Goal: Transaction & Acquisition: Purchase product/service

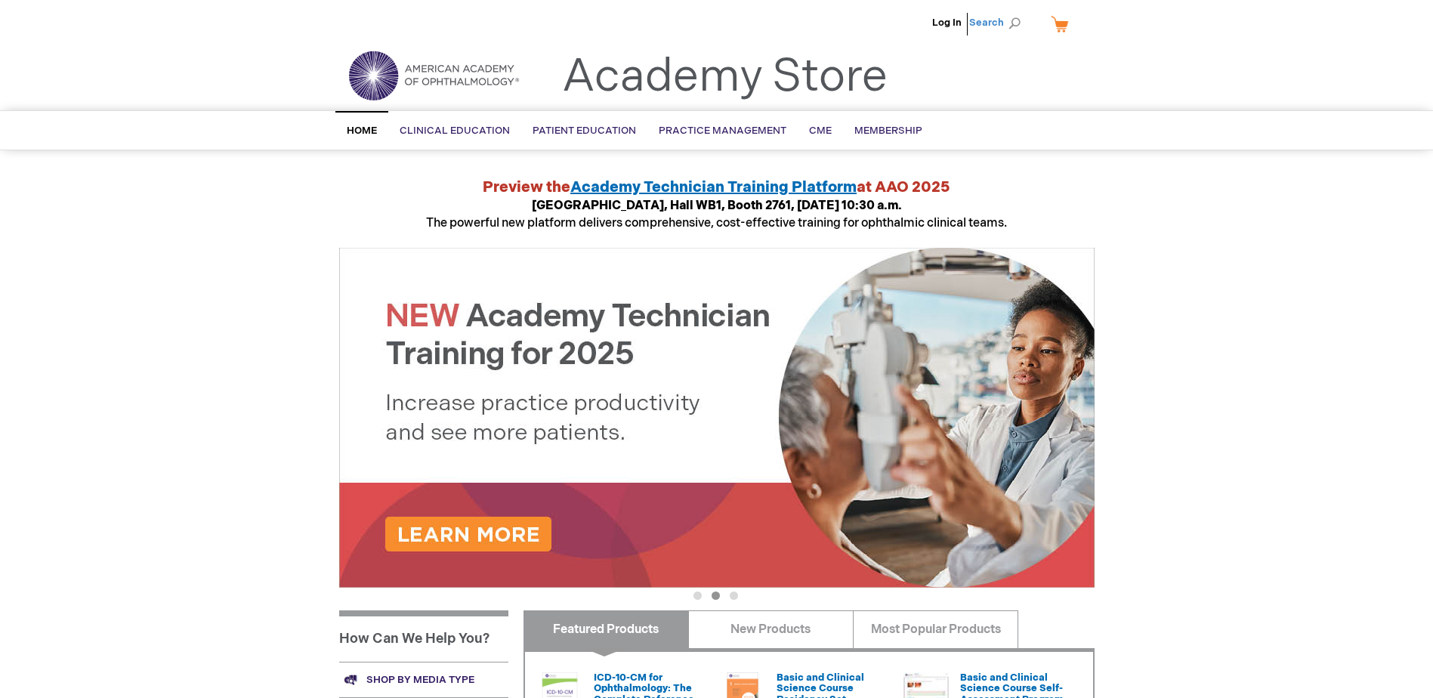
click at [1016, 20] on span "Search" at bounding box center [997, 23] width 57 height 30
type input "bcsc"
click at [1008, 11] on button "Search" at bounding box center [1014, 23] width 12 height 24
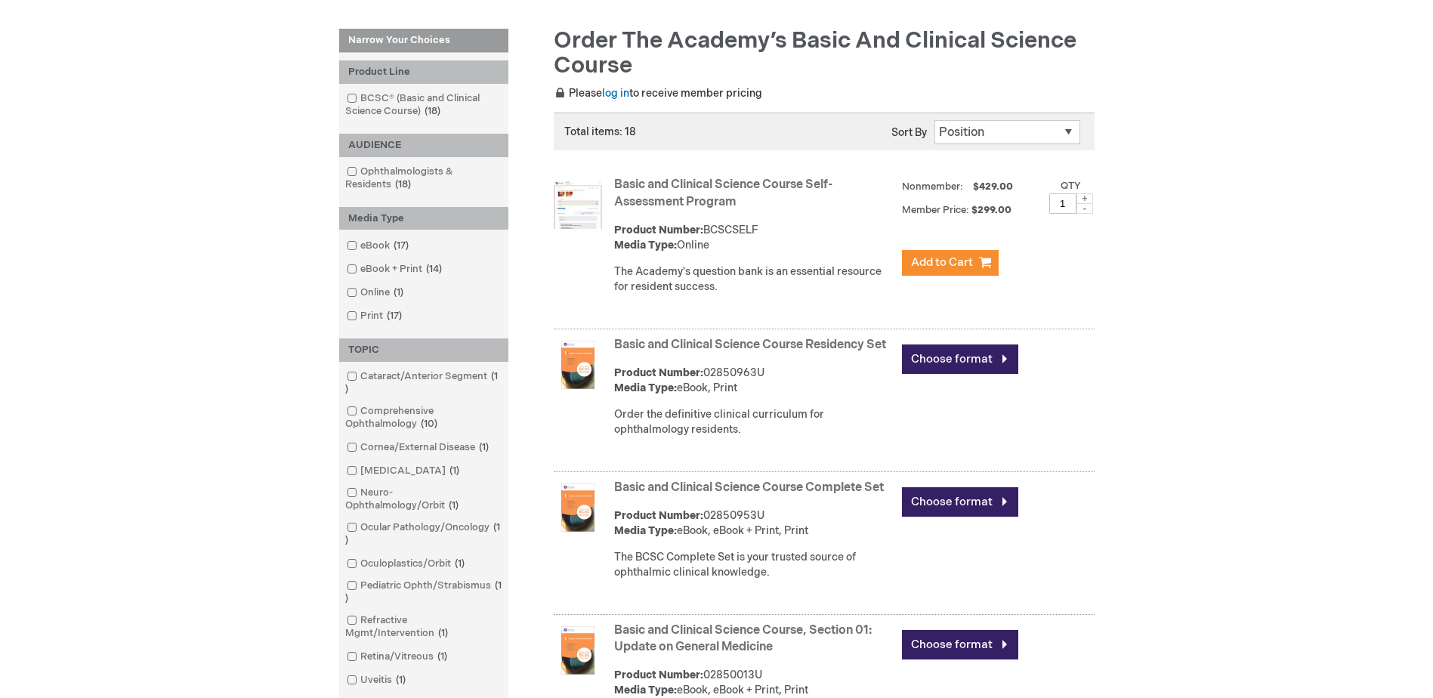
scroll to position [202, 0]
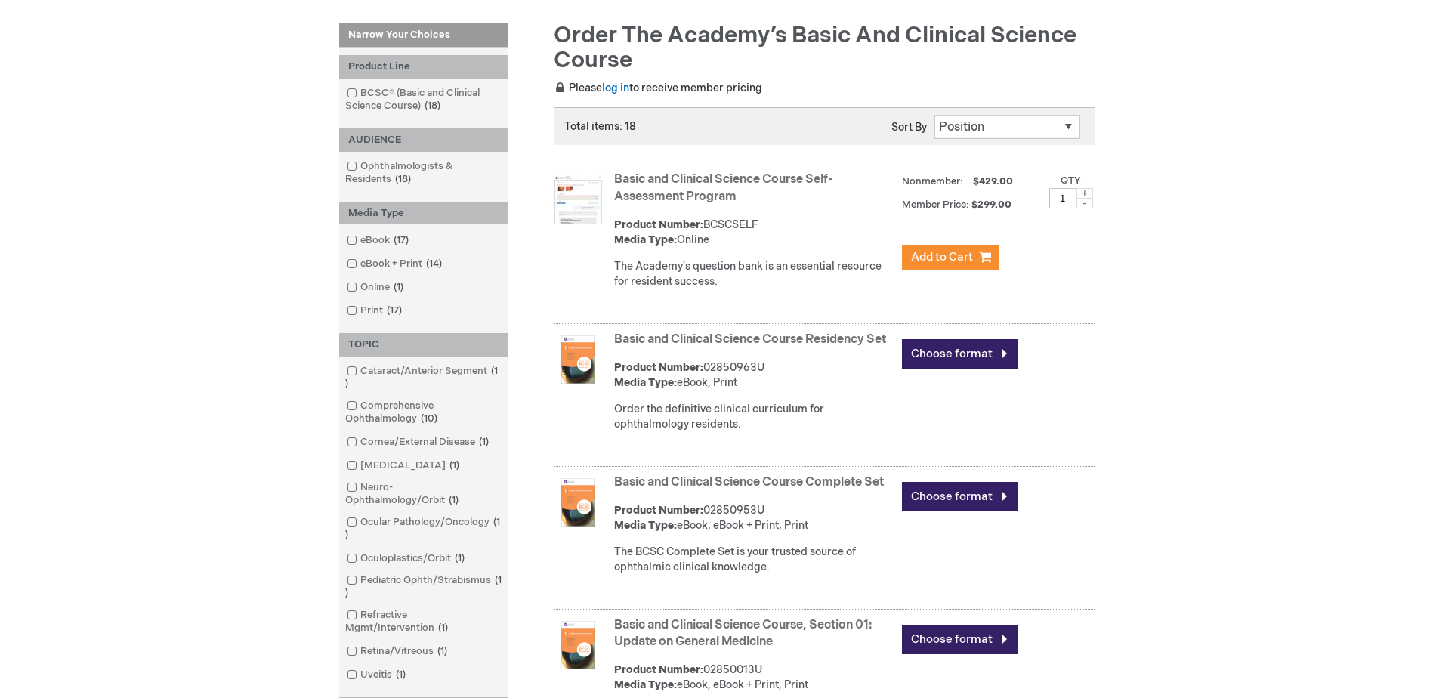
click at [699, 336] on link "Basic and Clinical Science Course Residency Set" at bounding box center [750, 339] width 272 height 14
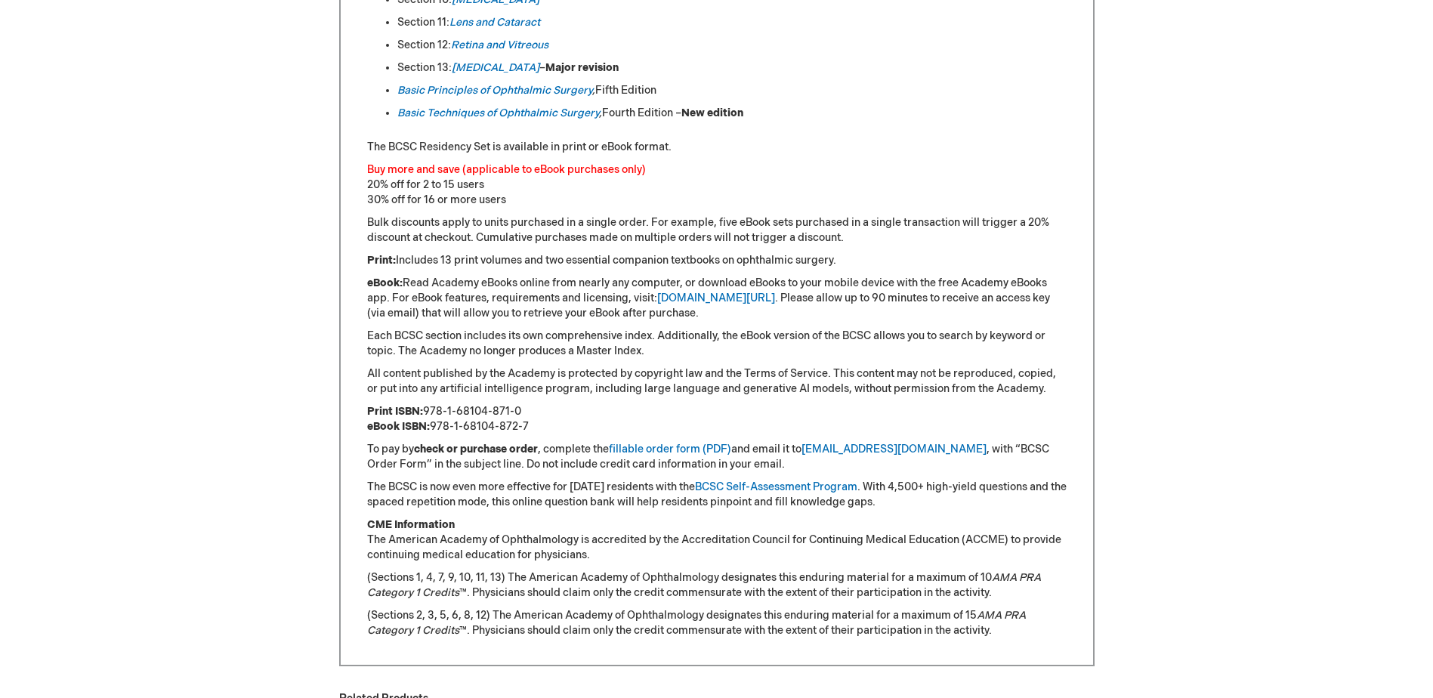
scroll to position [1062, 0]
click at [526, 413] on p "Print ISBN: 978-1-68104-871-0 eBook ISBN: 978-1-68104-872-7" at bounding box center [716, 421] width 699 height 30
drag, startPoint x: 523, startPoint y: 412, endPoint x: 427, endPoint y: 412, distance: 96.7
click at [427, 412] on p "Print ISBN: 978-1-68104-871-0 eBook ISBN: 978-1-68104-872-7" at bounding box center [716, 421] width 699 height 30
copy p "978-1-68104-871-0"
